Goal: Task Accomplishment & Management: Use online tool/utility

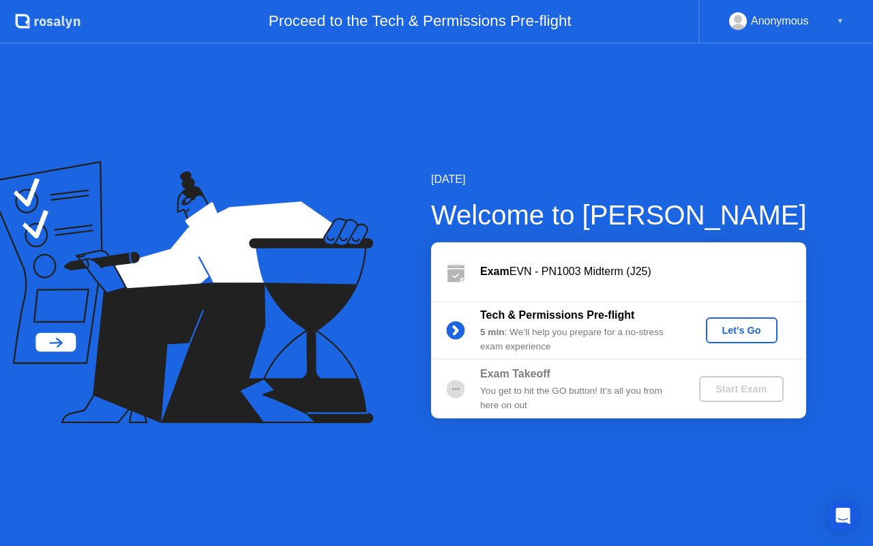
click at [738, 334] on div "Let's Go" at bounding box center [742, 330] width 61 height 11
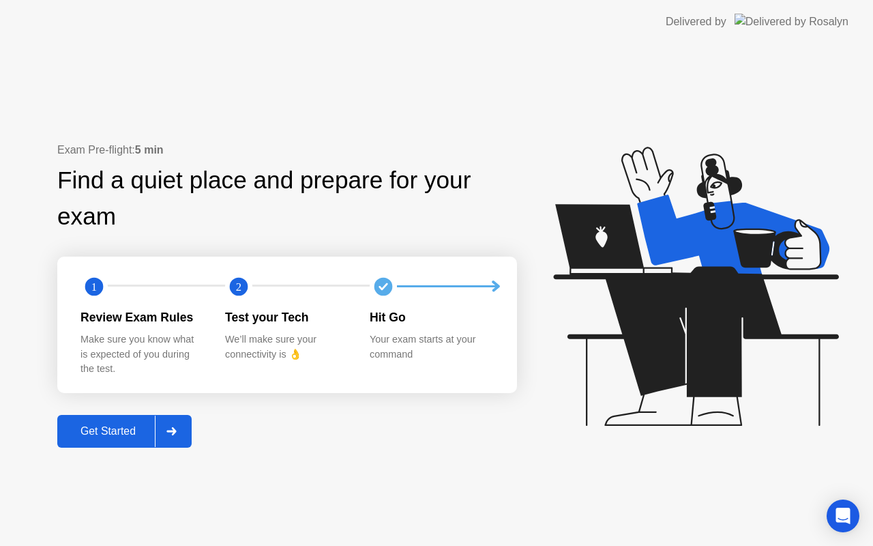
click at [89, 434] on div "Get Started" at bounding box center [107, 431] width 93 height 12
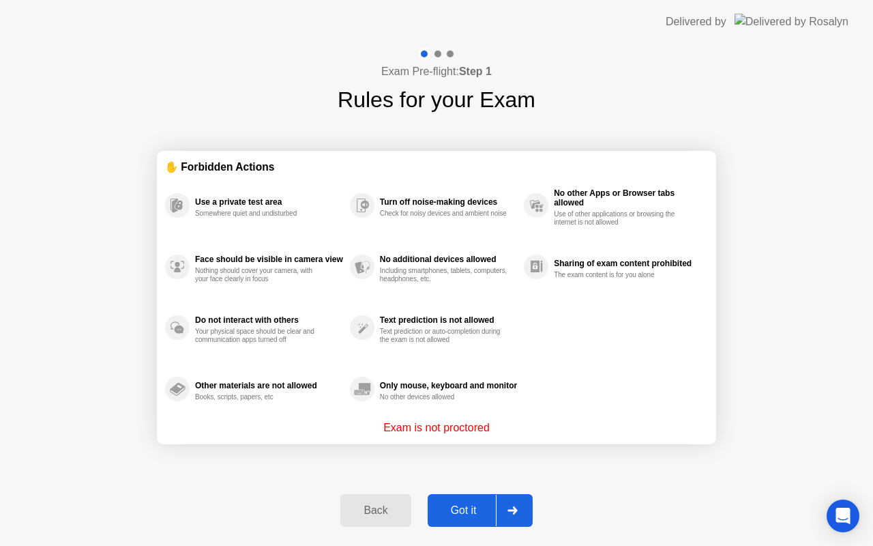
click at [471, 508] on div "Got it" at bounding box center [464, 510] width 64 height 12
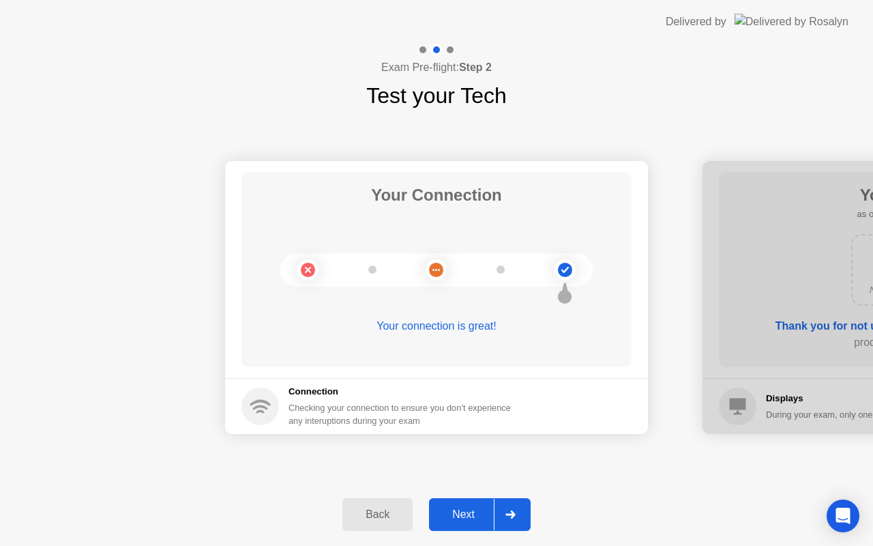
click at [471, 508] on div "Next" at bounding box center [463, 514] width 61 height 12
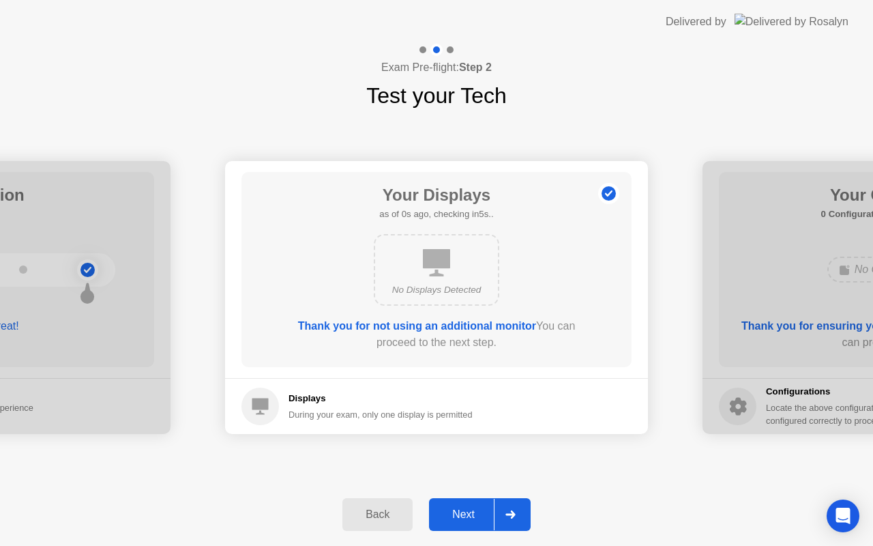
click at [471, 508] on div "Next" at bounding box center [463, 514] width 61 height 12
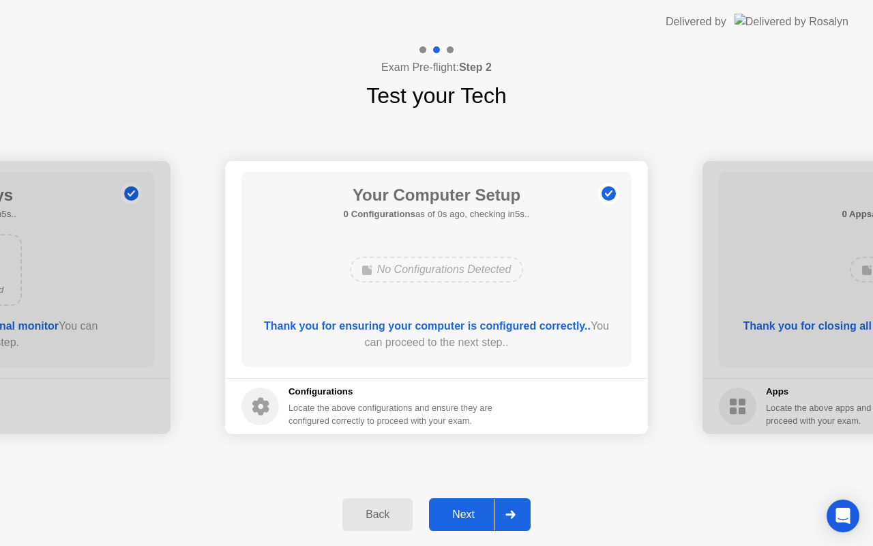
click at [471, 508] on div "Next" at bounding box center [463, 514] width 61 height 12
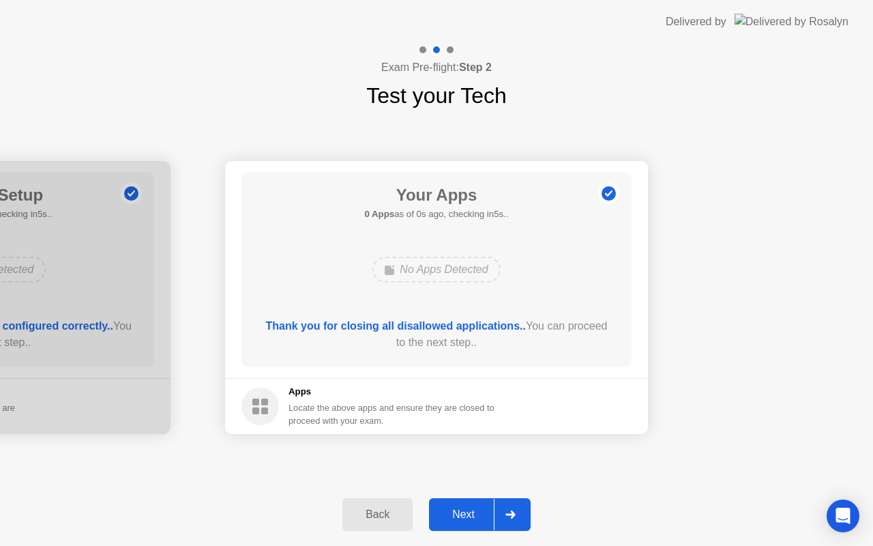
click at [471, 508] on div "Next" at bounding box center [463, 514] width 61 height 12
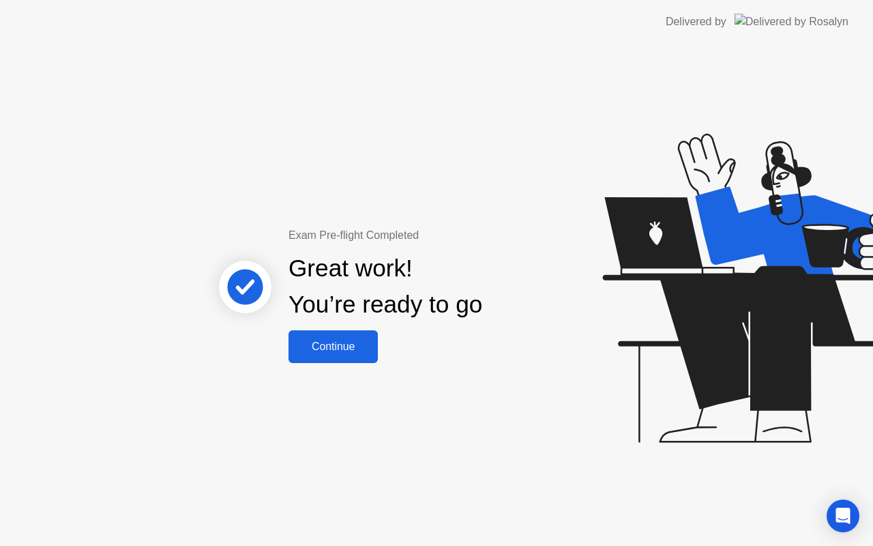
click at [336, 351] on div "Continue" at bounding box center [333, 347] width 81 height 12
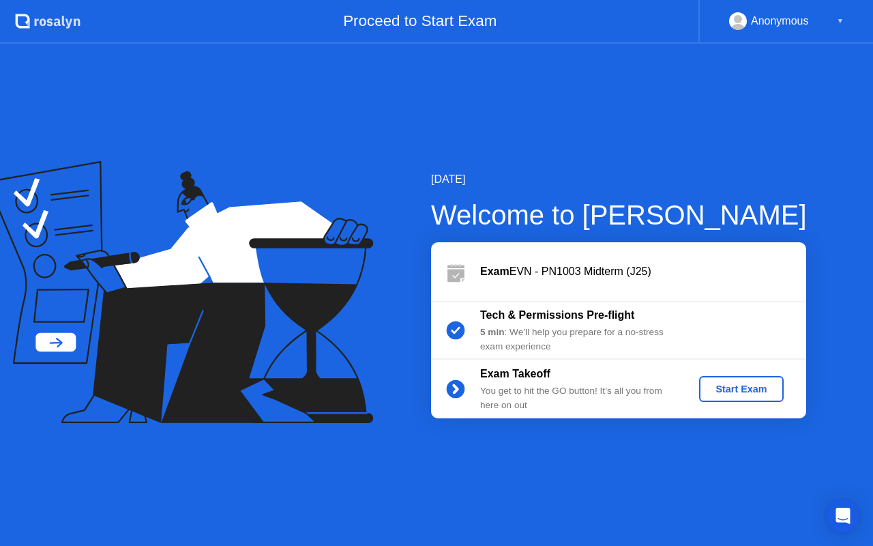
click at [749, 392] on div "Start Exam" at bounding box center [741, 388] width 73 height 11
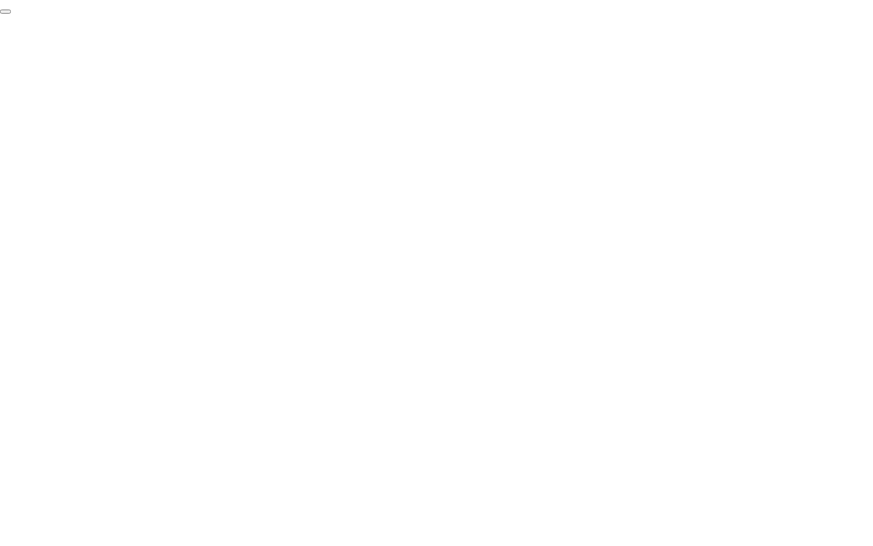
click div "End Proctoring Session"
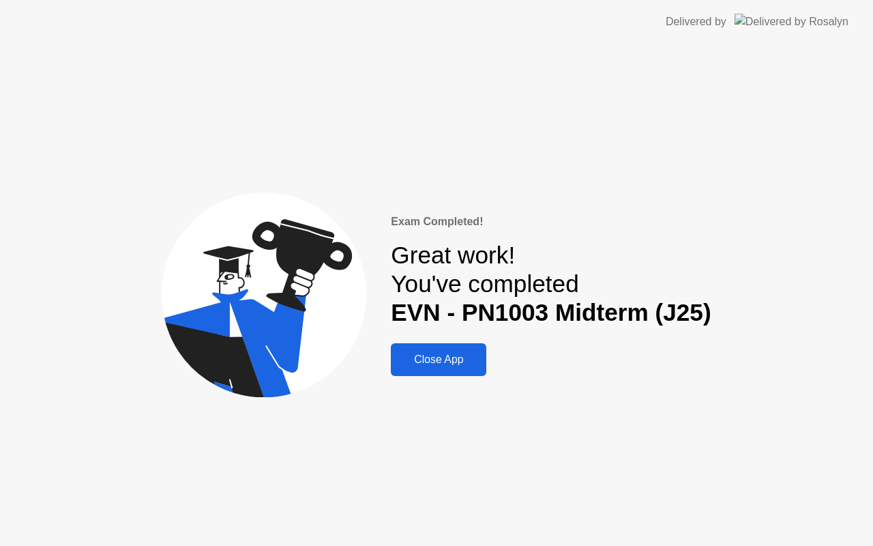
click at [430, 362] on div "Close App" at bounding box center [438, 359] width 87 height 12
